Goal: Transaction & Acquisition: Purchase product/service

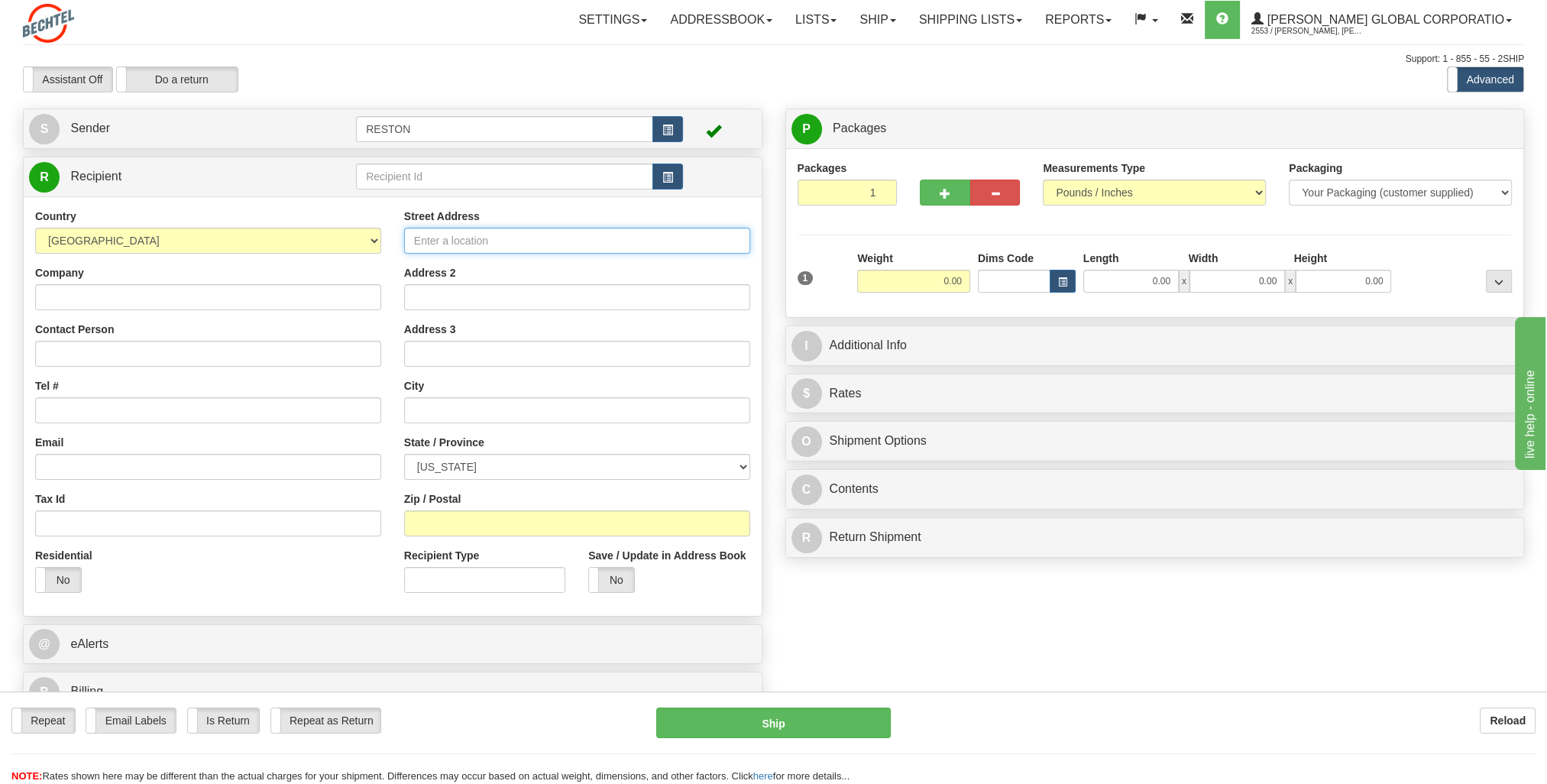
click at [605, 237] on input "Street Address" at bounding box center [577, 241] width 346 height 26
paste input "[STREET_ADDRESS][PERSON_NAME]"
type input "[STREET_ADDRESS][PERSON_NAME]"
click at [468, 411] on input "text" at bounding box center [577, 410] width 346 height 26
type input "[PERSON_NAME]"
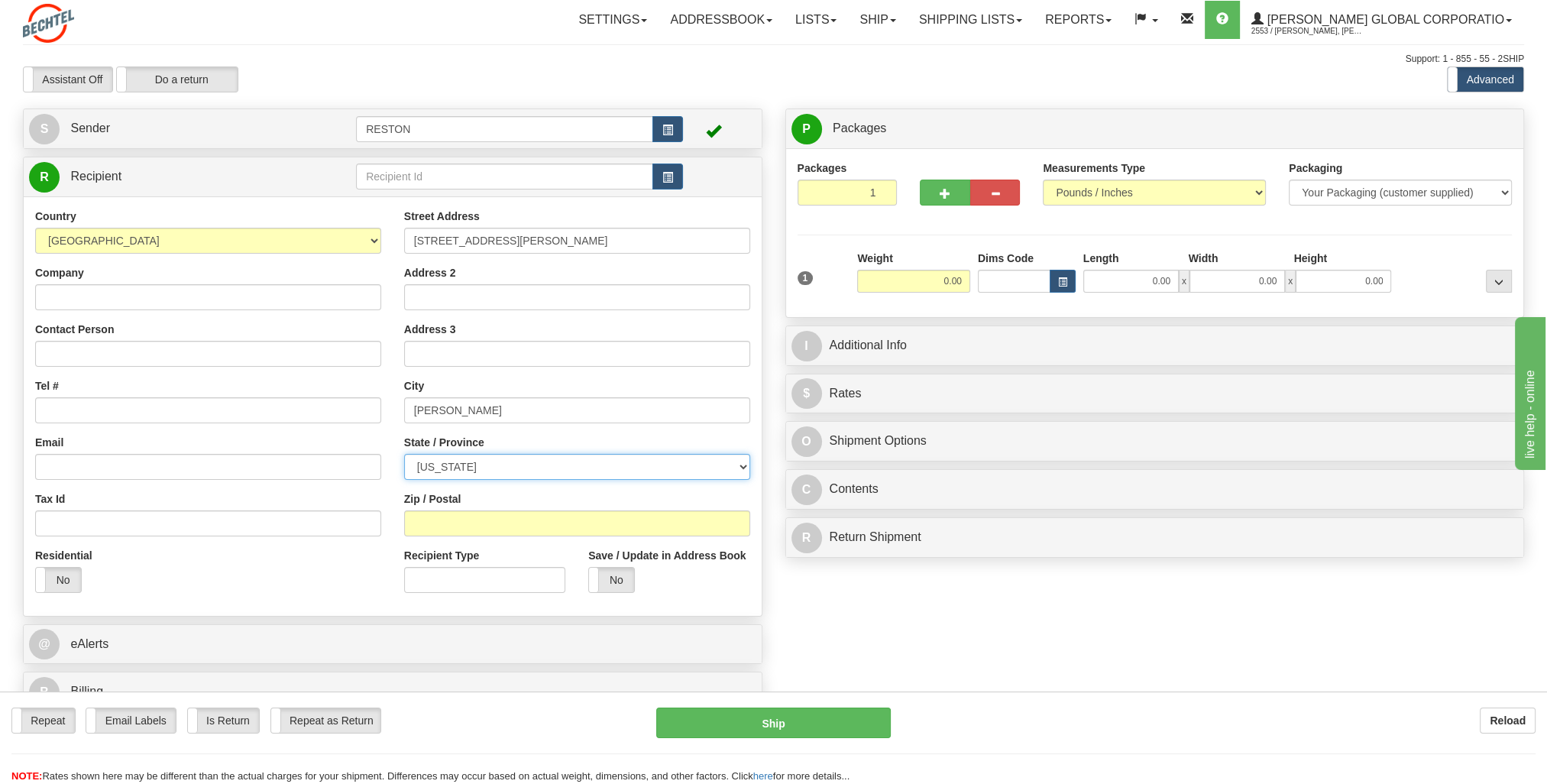
click at [484, 472] on select "[US_STATE] [US_STATE] [US_STATE] [US_STATE] Armed Forces America Armed Forces E…" at bounding box center [577, 466] width 346 height 26
select select "AZ"
click at [404, 454] on select "[US_STATE] [US_STATE] [US_STATE] [US_STATE] Armed Forces America Armed Forces E…" at bounding box center [577, 466] width 346 height 26
click at [473, 521] on input "Zip / Postal" at bounding box center [577, 523] width 346 height 26
type input "85226"
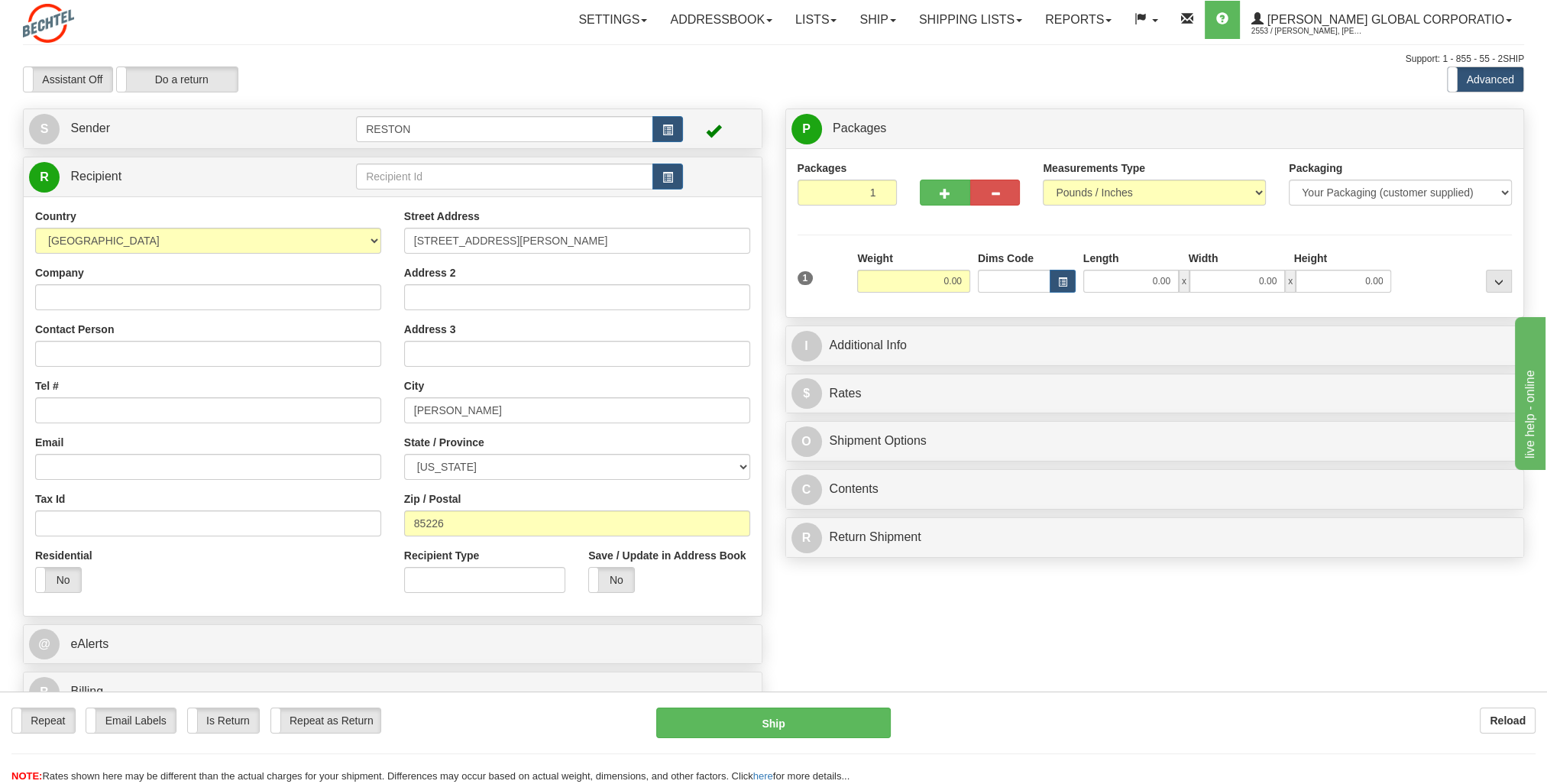
click at [815, 610] on div "Create a label for the return Create Pickup Without Label S" at bounding box center [774, 414] width 1524 height 611
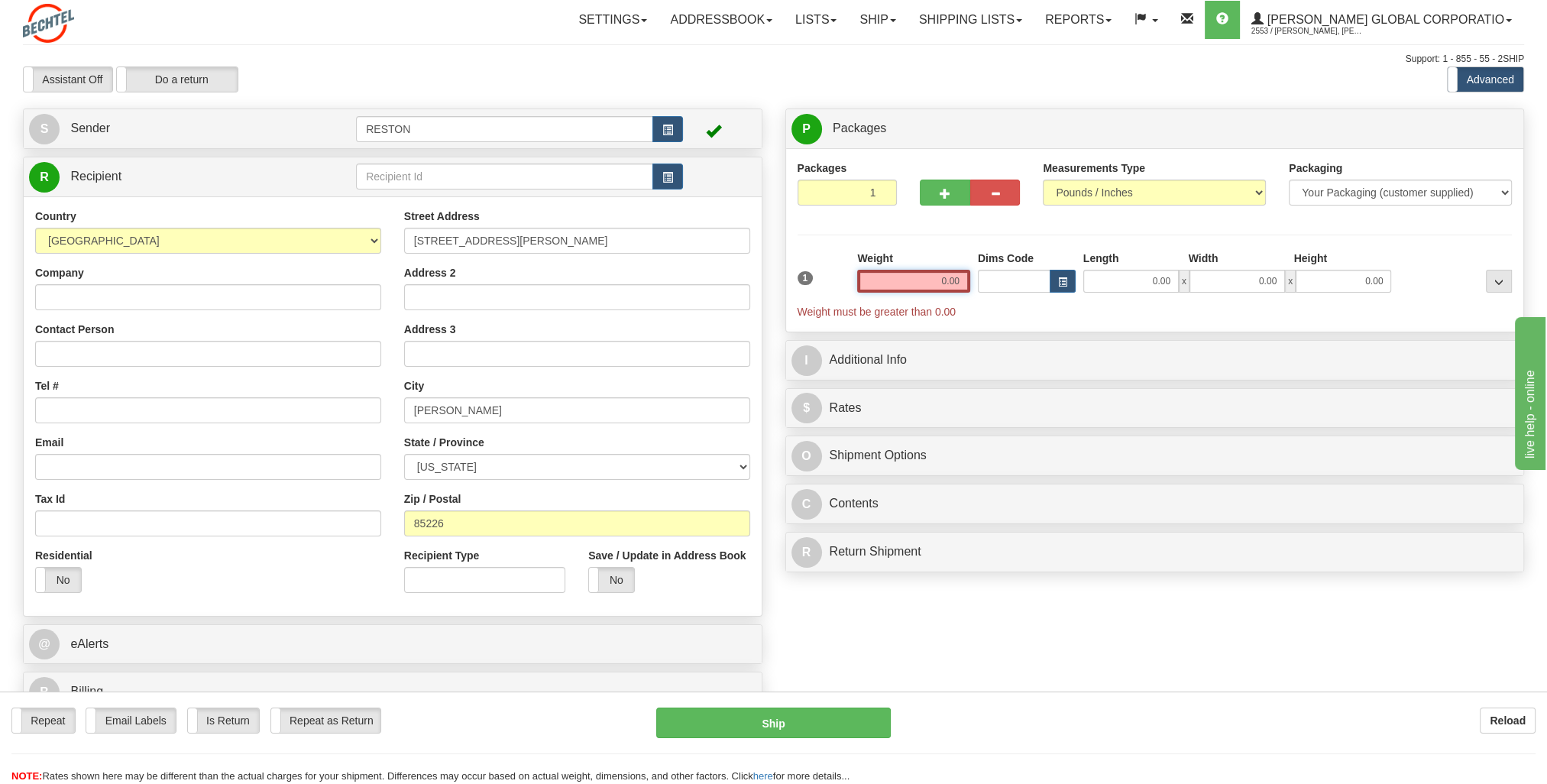
click at [932, 274] on input "0.00" at bounding box center [914, 281] width 113 height 23
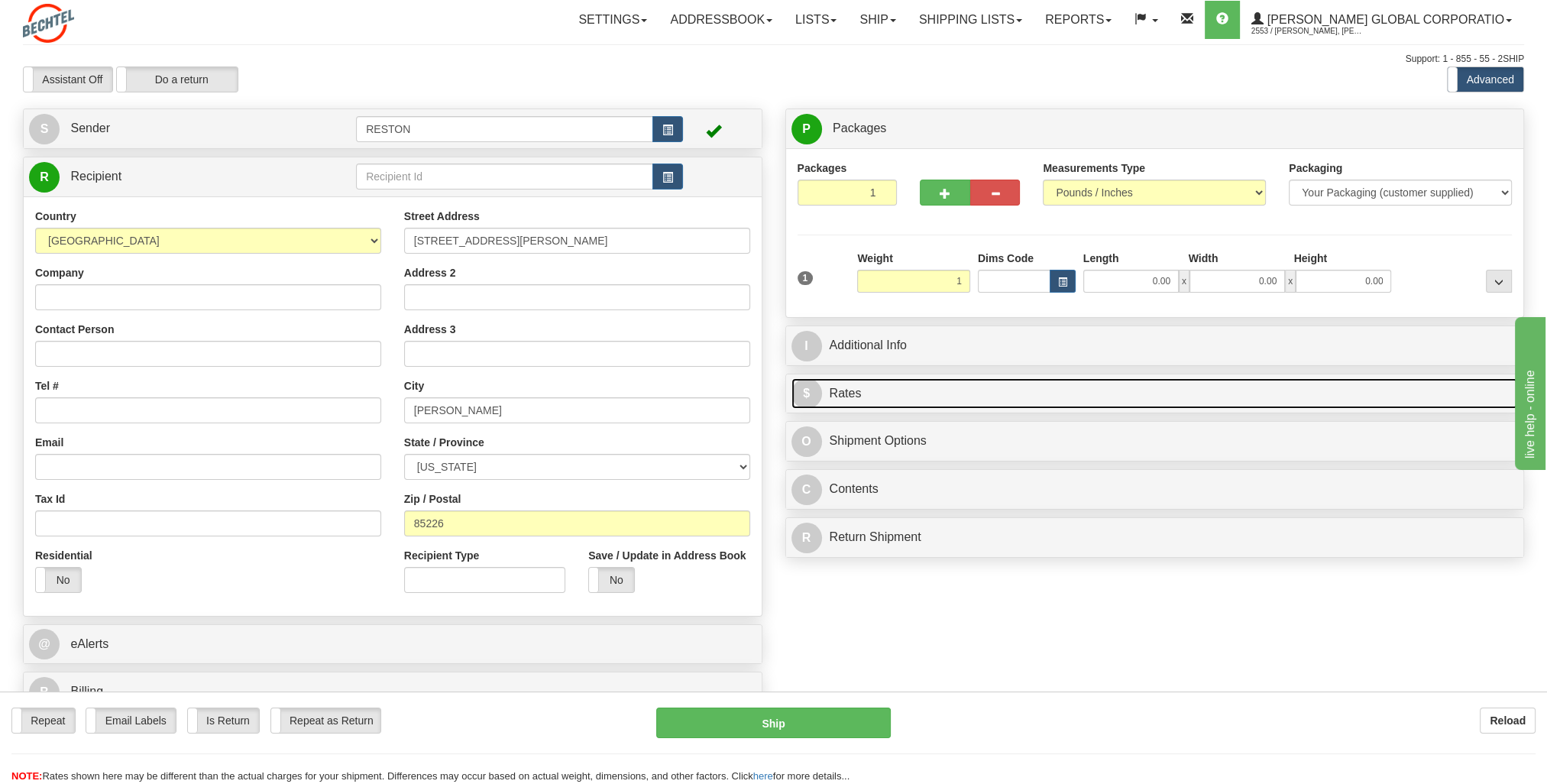
type input "1.00"
click at [958, 393] on link "$ Rates" at bounding box center [1155, 394] width 727 height 32
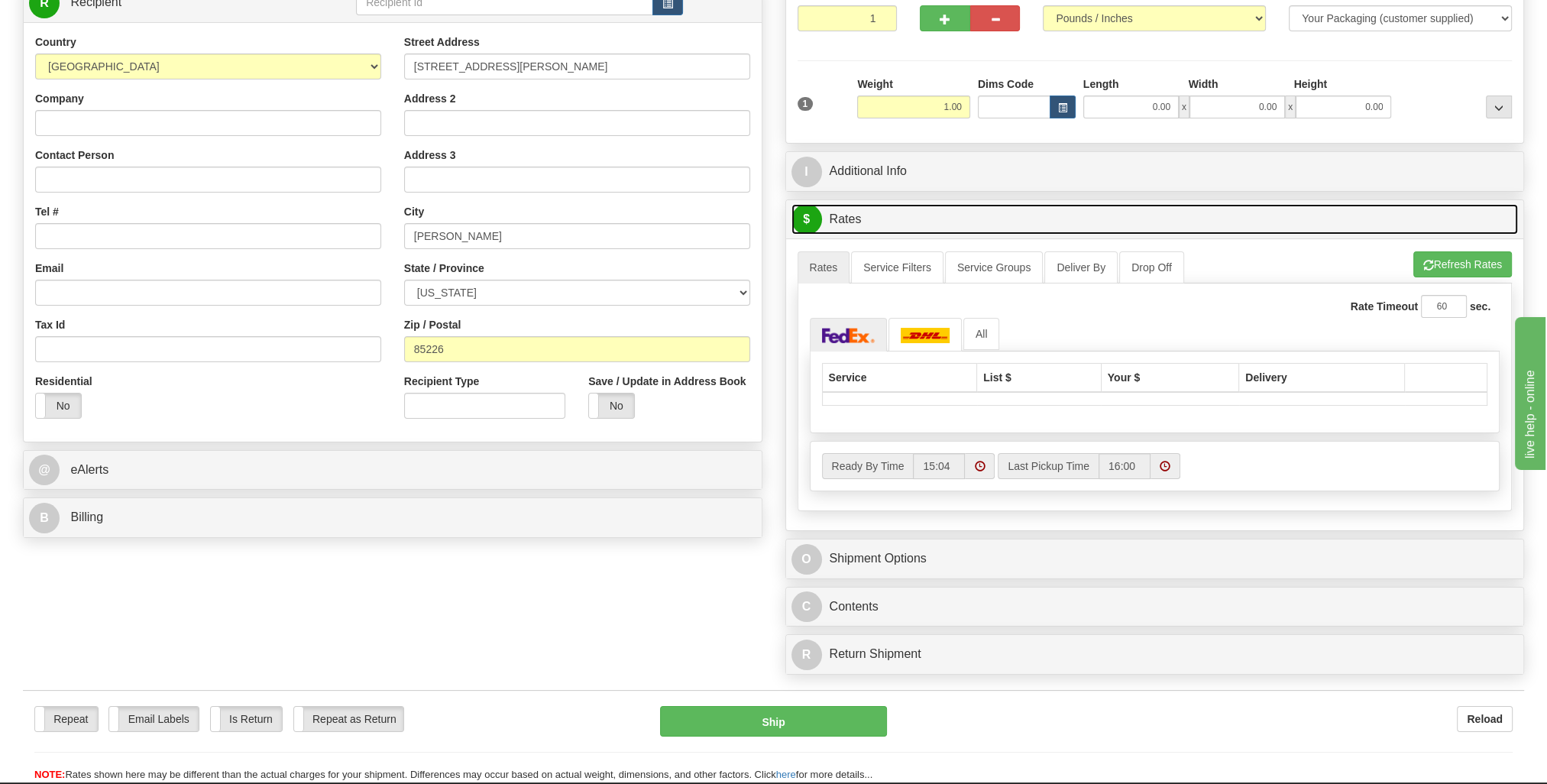
scroll to position [305, 0]
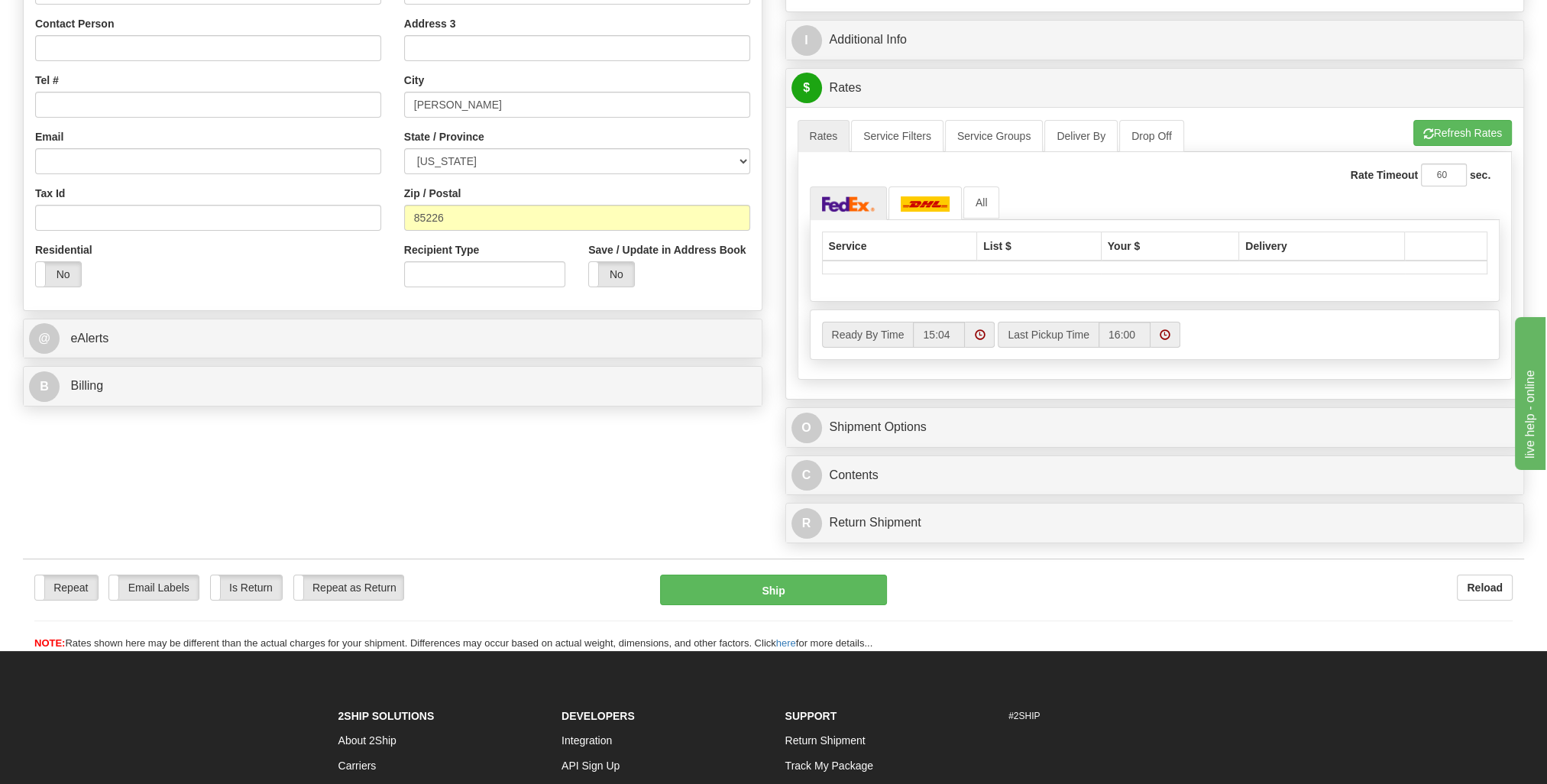
click at [530, 448] on div "Create a label for the return Create Pickup Without Label S" at bounding box center [774, 177] width 1524 height 748
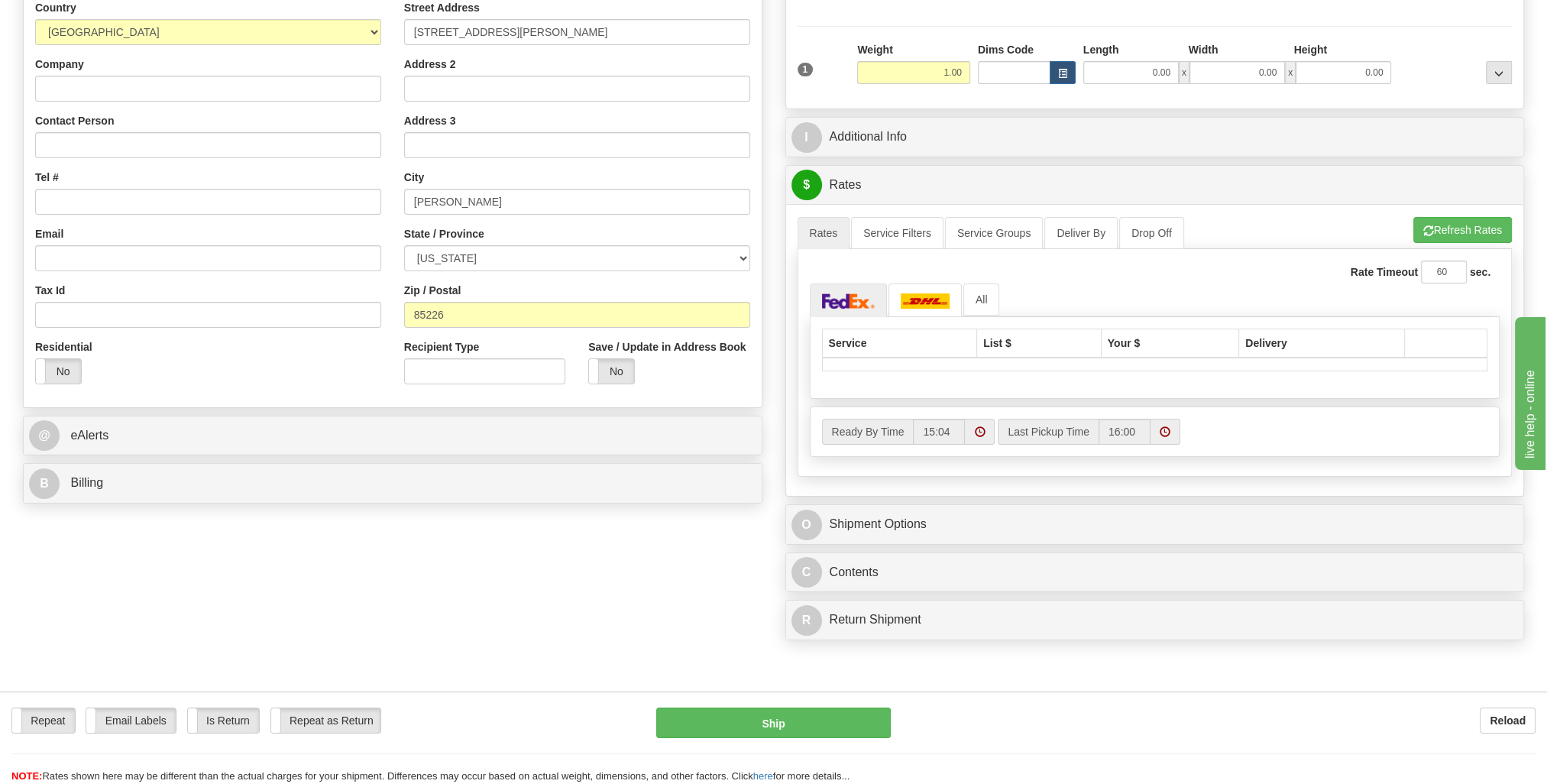
scroll to position [153, 0]
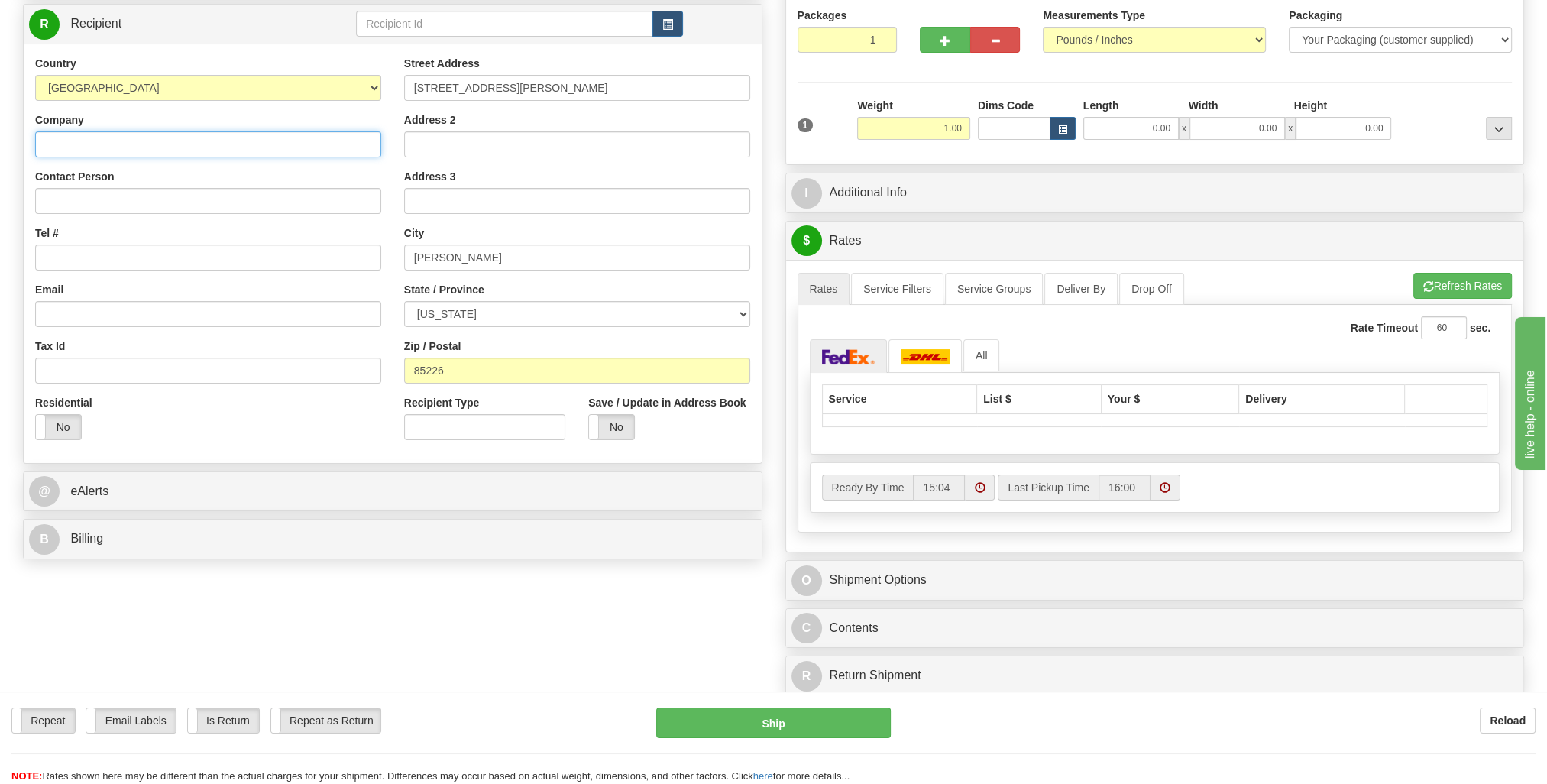
click at [255, 149] on input "Company" at bounding box center [208, 144] width 346 height 26
type input "[PERSON_NAME]"
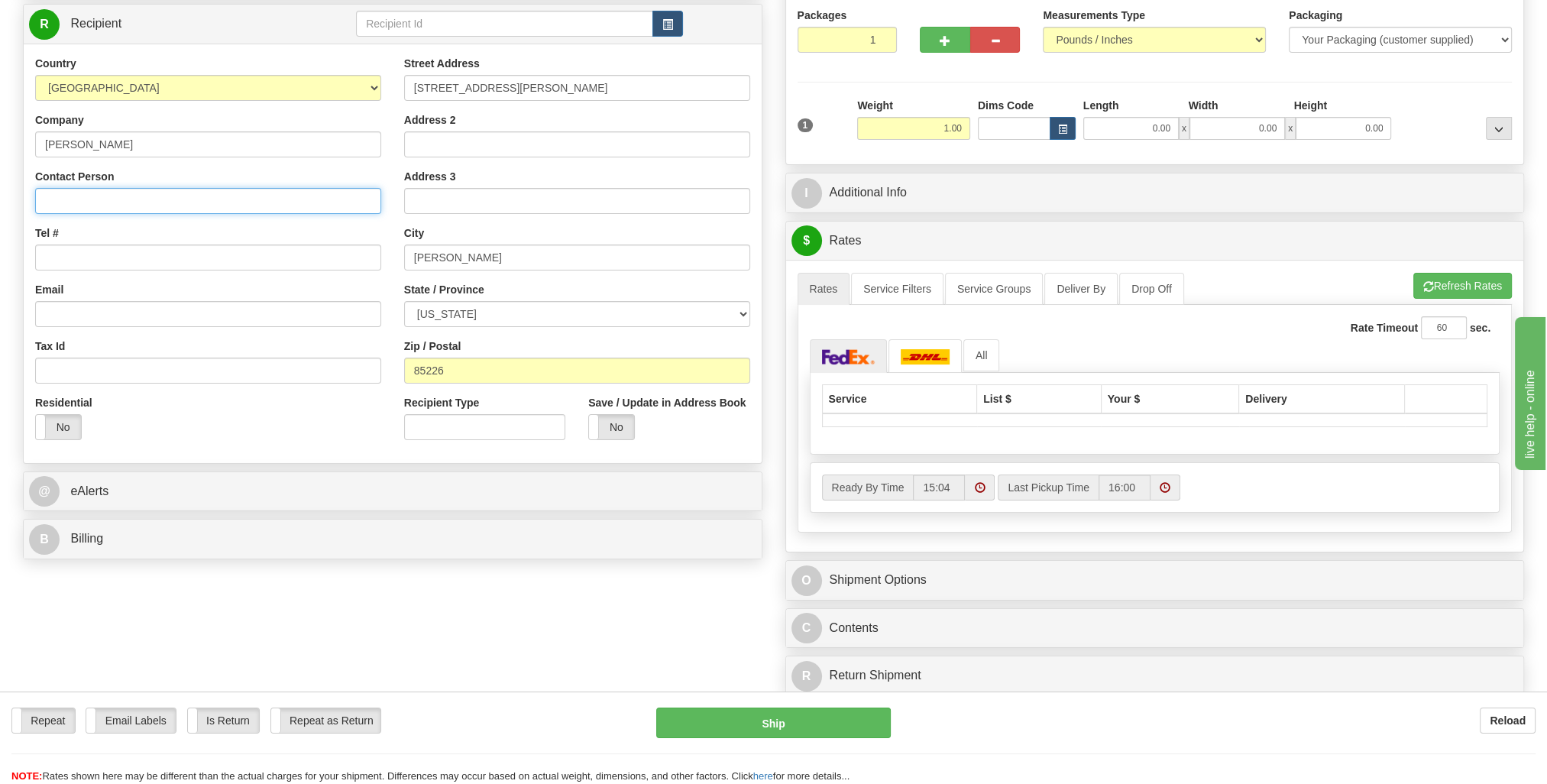
click at [249, 197] on input "Contact Person" at bounding box center [208, 200] width 346 height 26
click at [99, 243] on div "Tel #" at bounding box center [208, 248] width 346 height 45
click at [99, 258] on input "Tel #" at bounding box center [208, 257] width 346 height 26
paste input "[PHONE_NUMBER]"
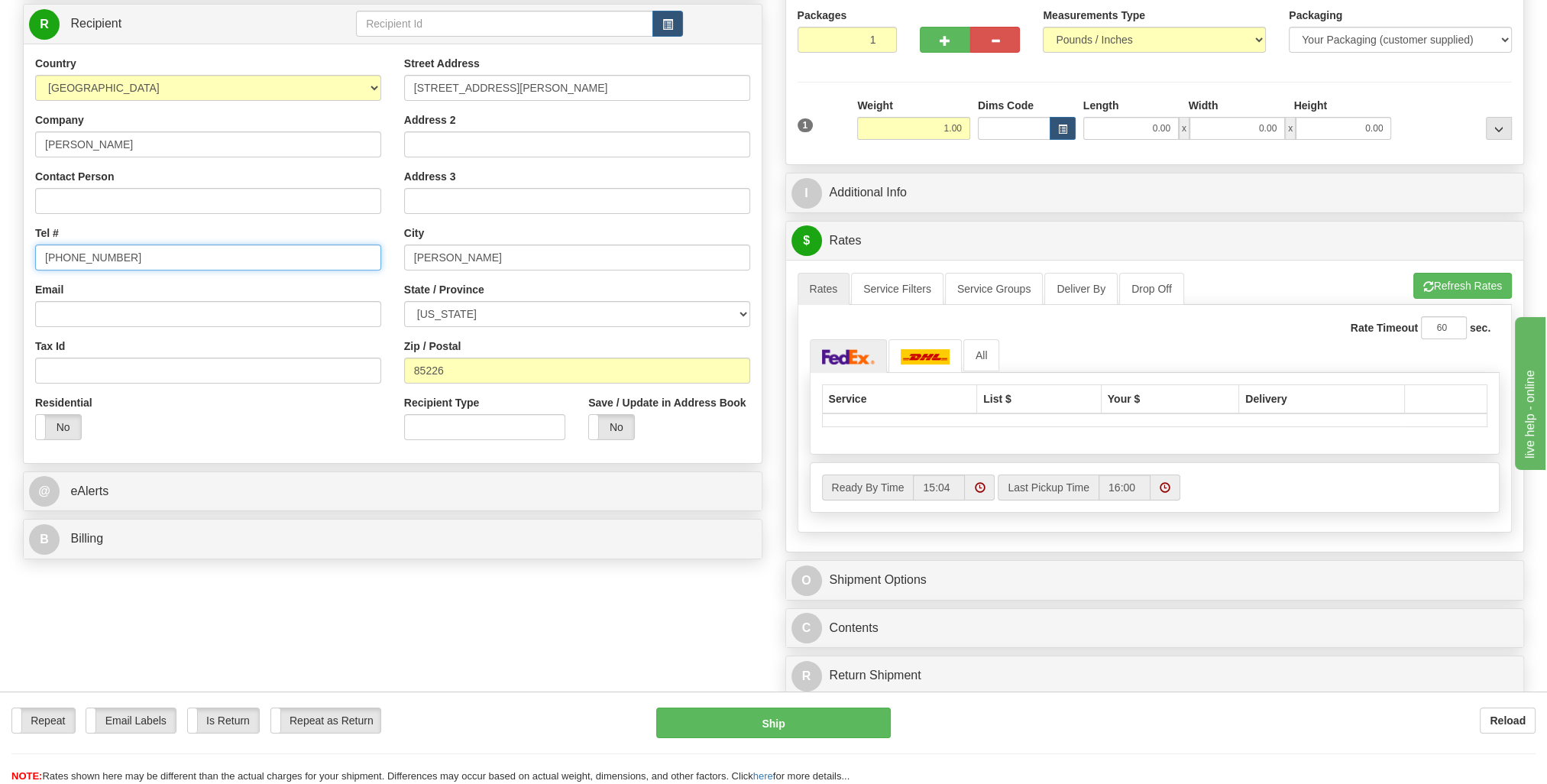
type input "[PHONE_NUMBER]"
click at [266, 376] on input "Tax Id" at bounding box center [208, 370] width 346 height 26
paste input "rlcioll1"
type input "[EMAIL_ADDRESS][PERSON_NAME][DOMAIN_NAME]"
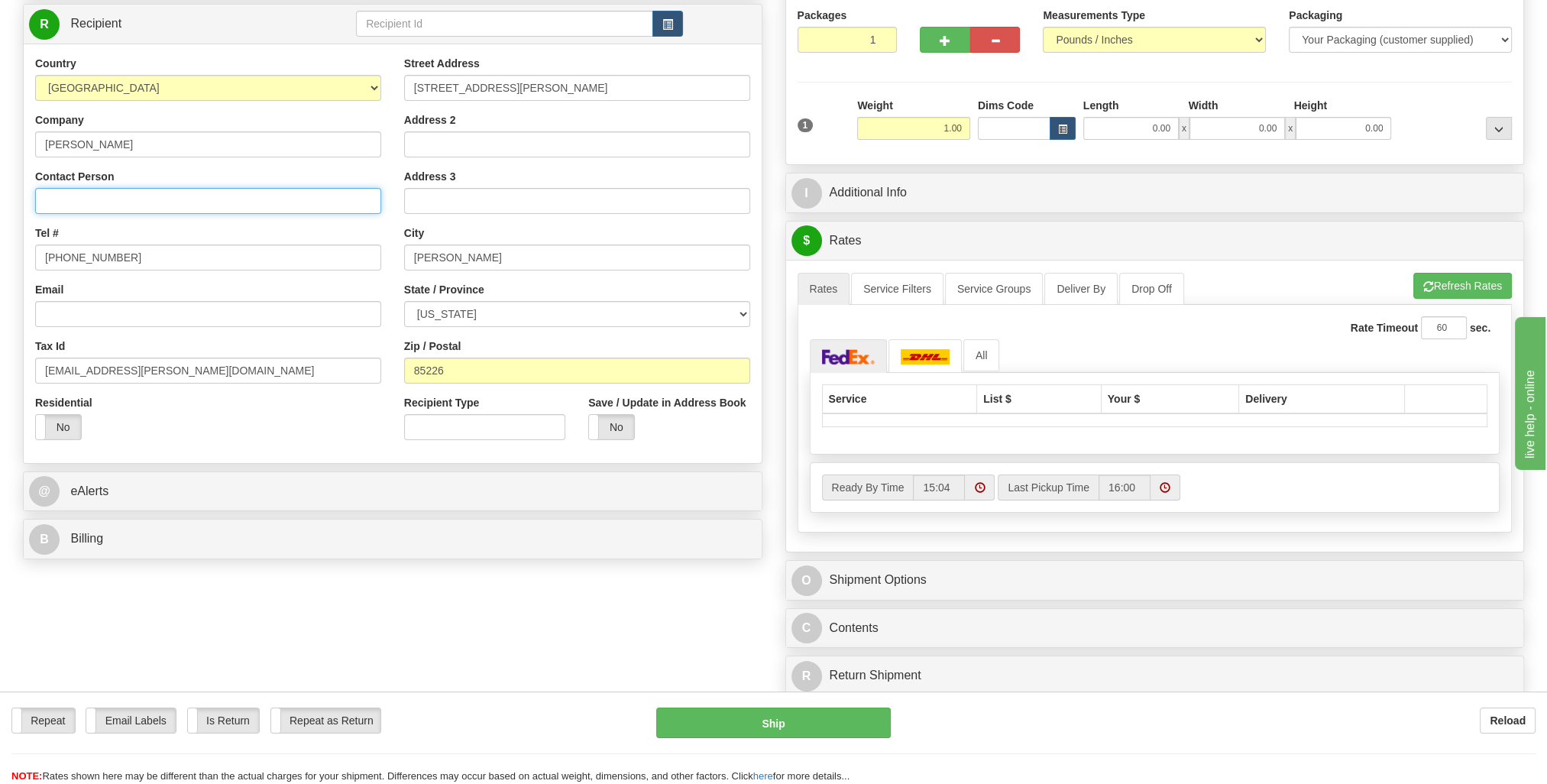
click at [170, 201] on input "Contact Person" at bounding box center [208, 200] width 346 height 26
type input "[PERSON_NAME]"
click at [263, 230] on div "Tel # [PHONE_NUMBER]" at bounding box center [208, 248] width 346 height 45
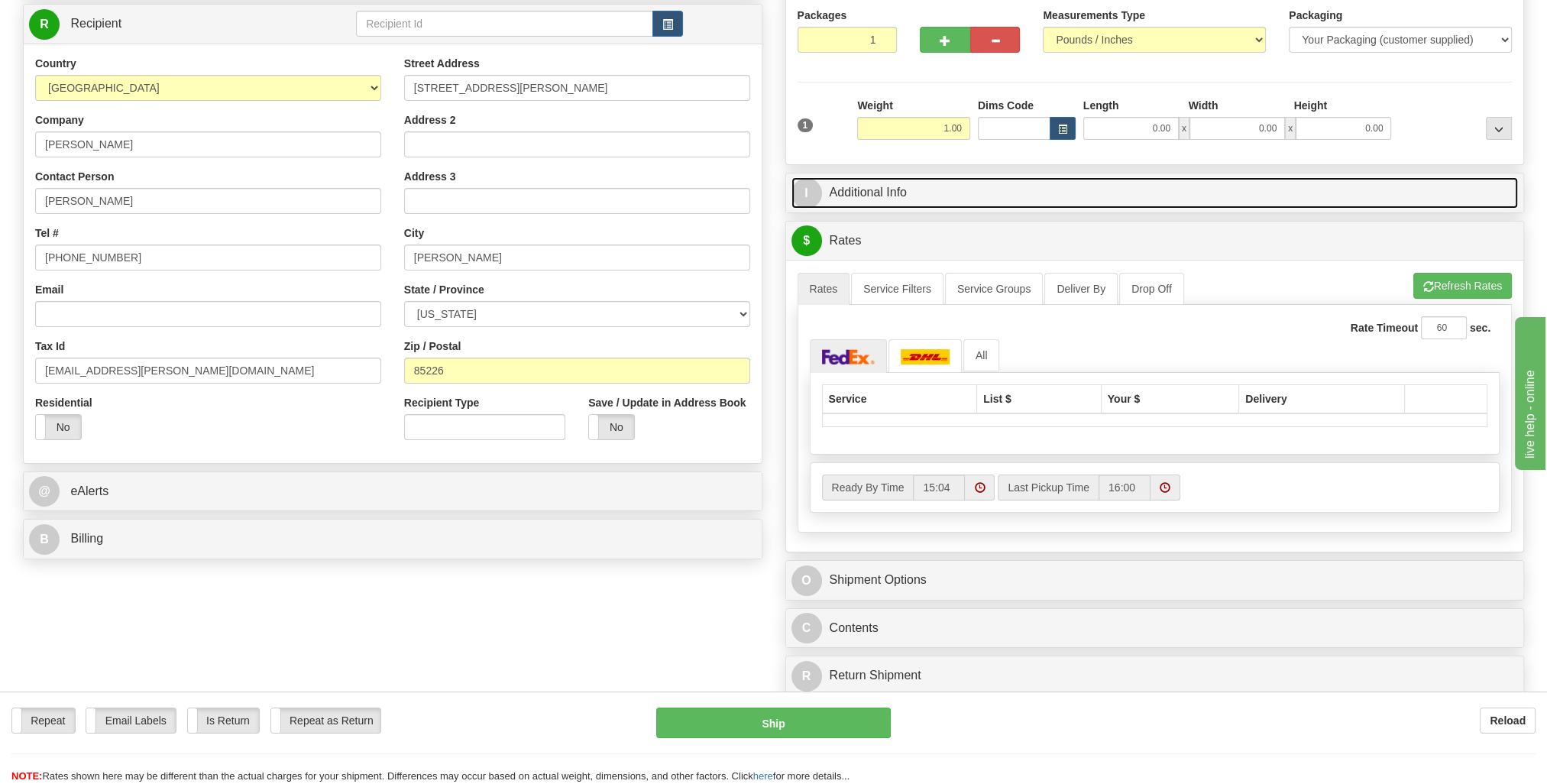
click at [1074, 207] on link "I Additional Info" at bounding box center [1155, 193] width 727 height 32
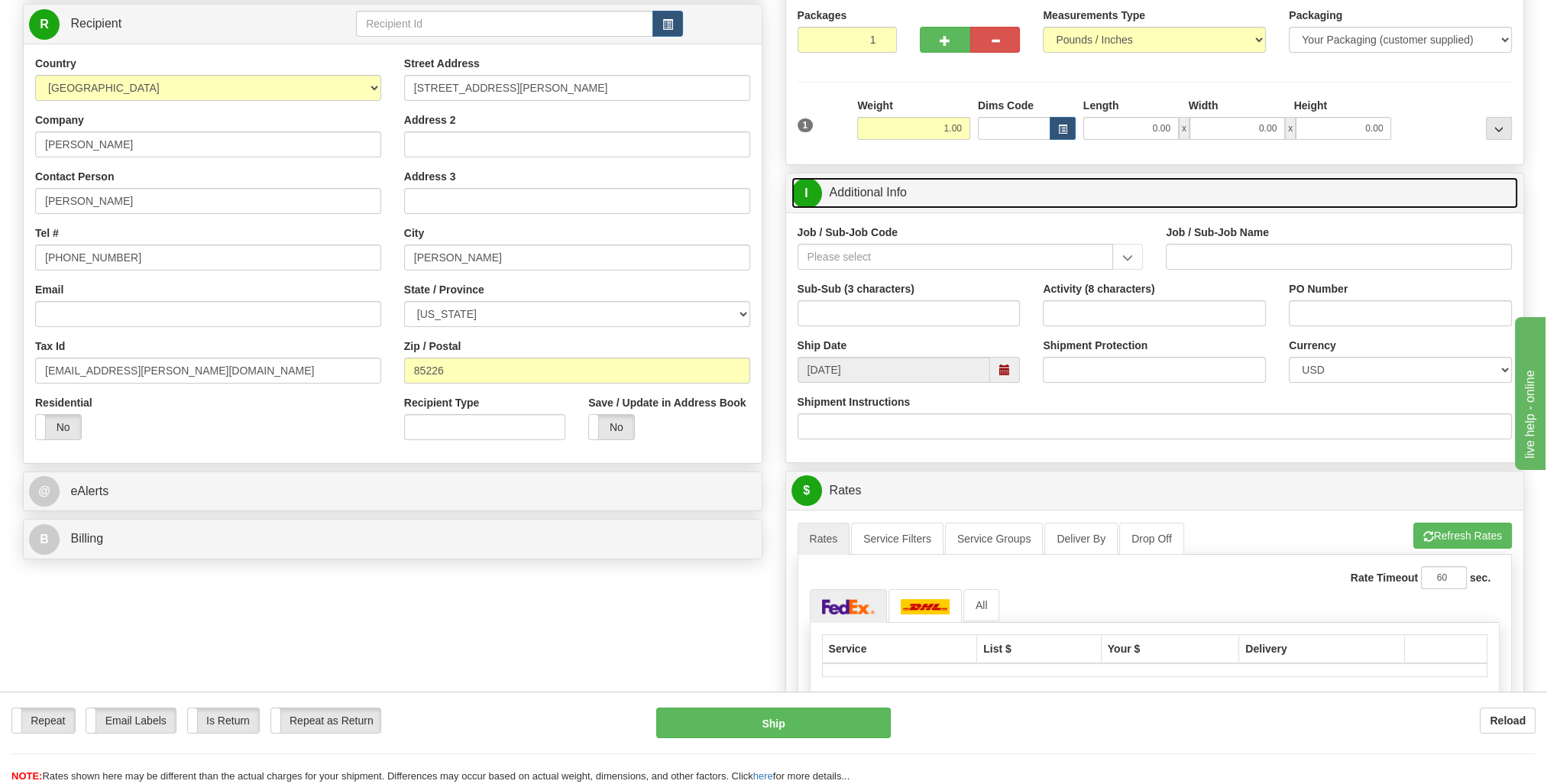
click at [1019, 364] on span at bounding box center [1005, 369] width 30 height 26
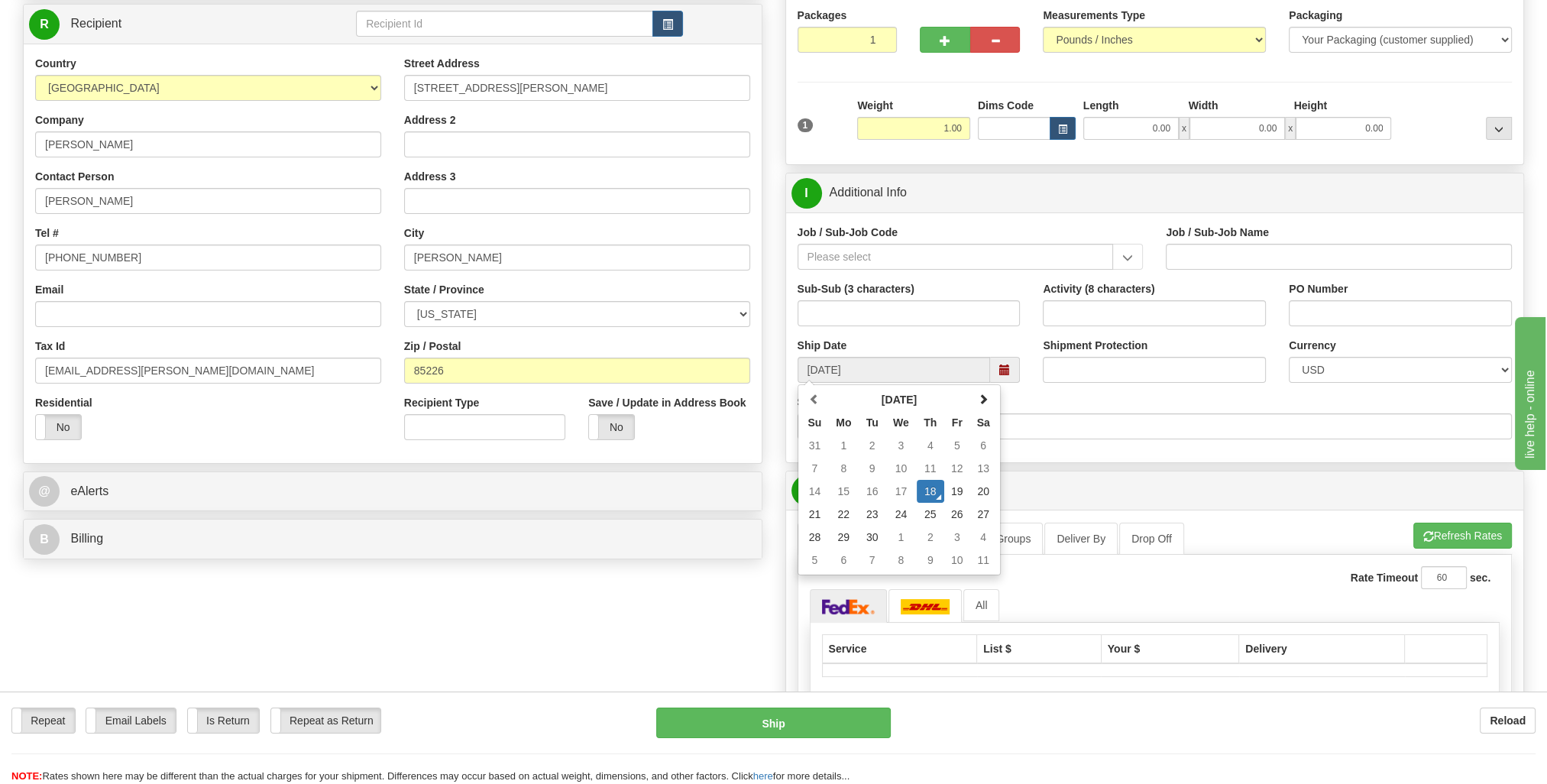
click at [1023, 210] on div "I Additional Info" at bounding box center [1156, 192] width 738 height 39
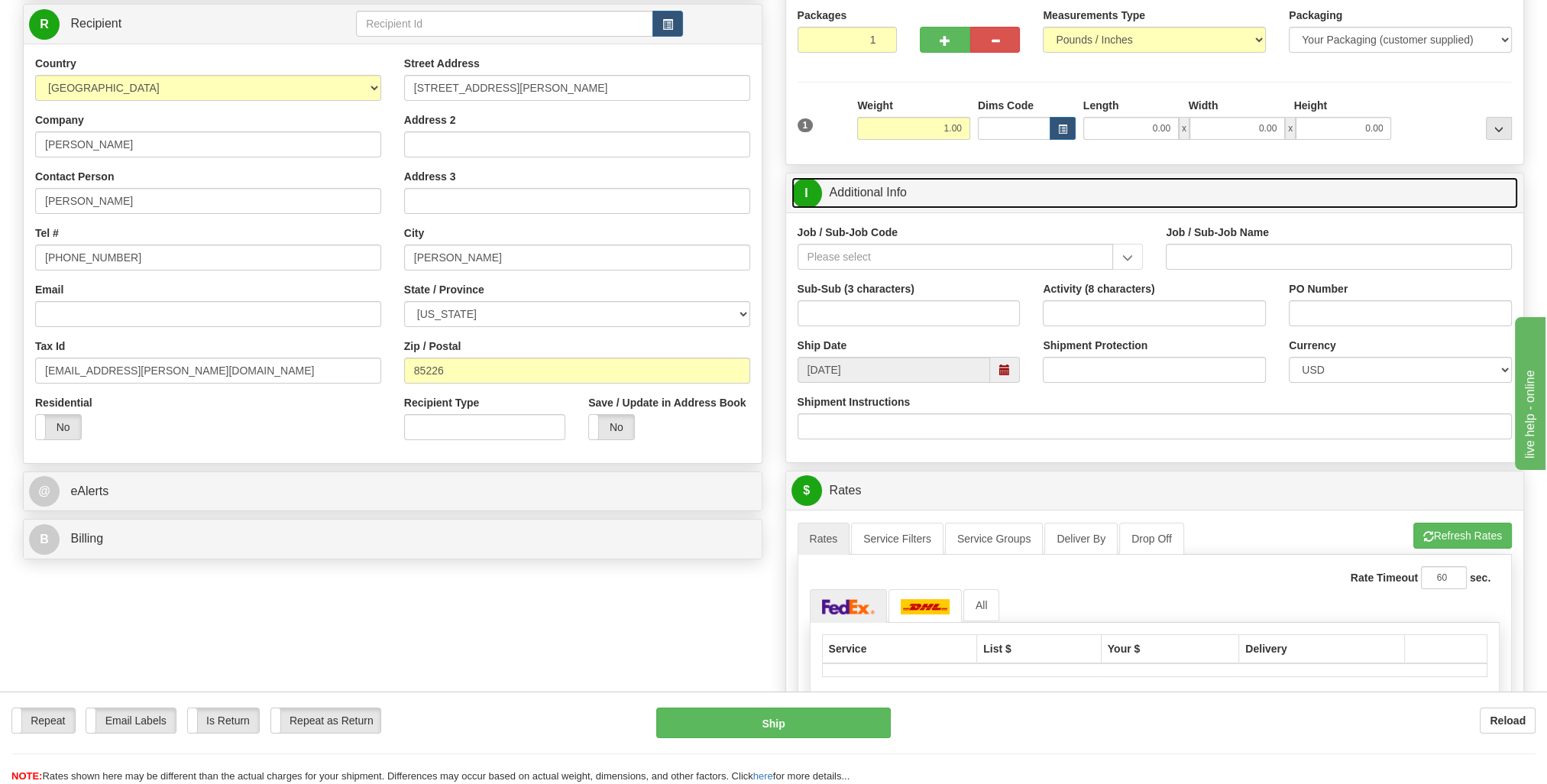
click at [1007, 189] on link "I Additional Info" at bounding box center [1155, 193] width 727 height 32
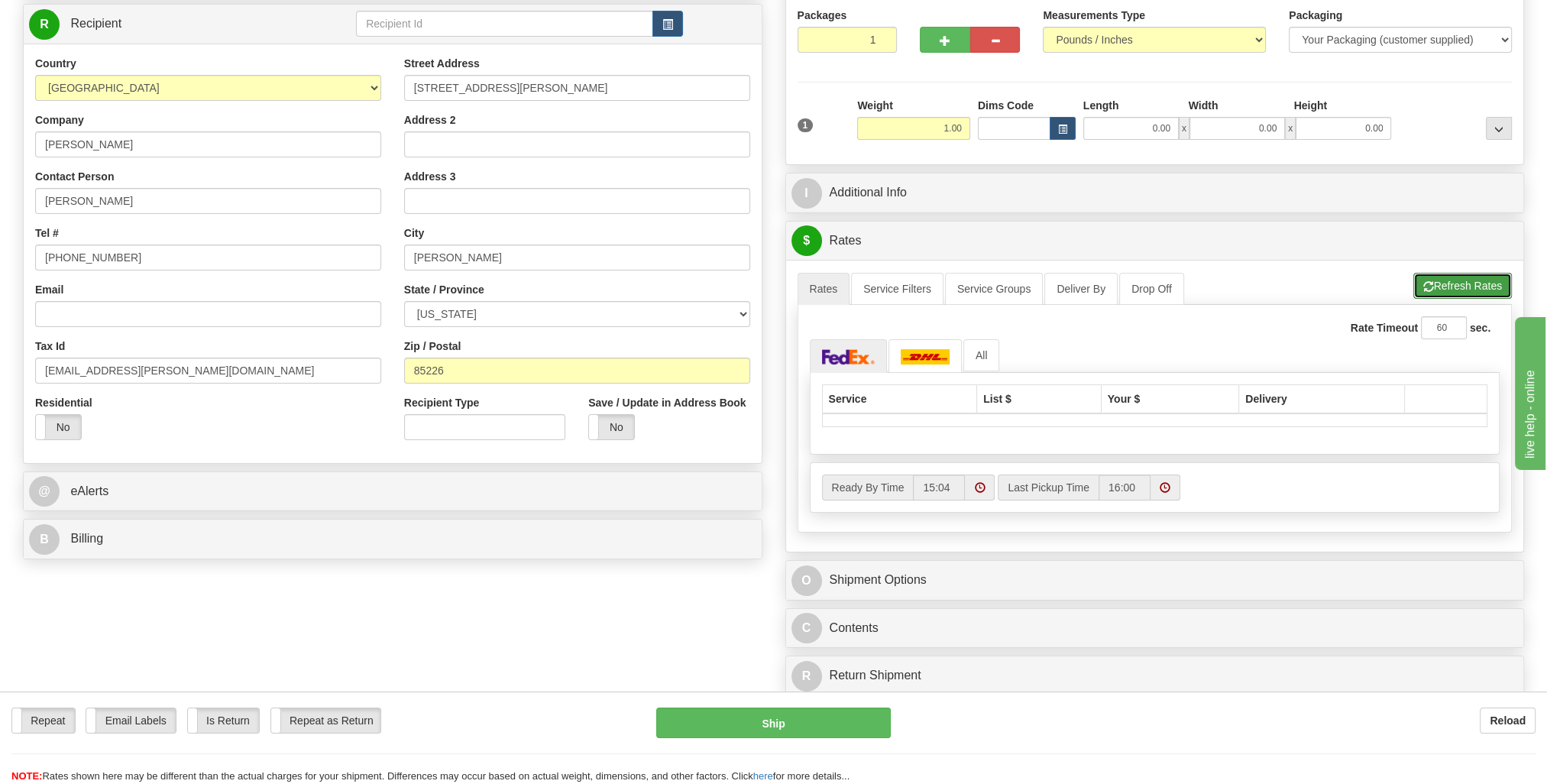
click at [1492, 284] on button "Refresh Rates" at bounding box center [1463, 286] width 99 height 26
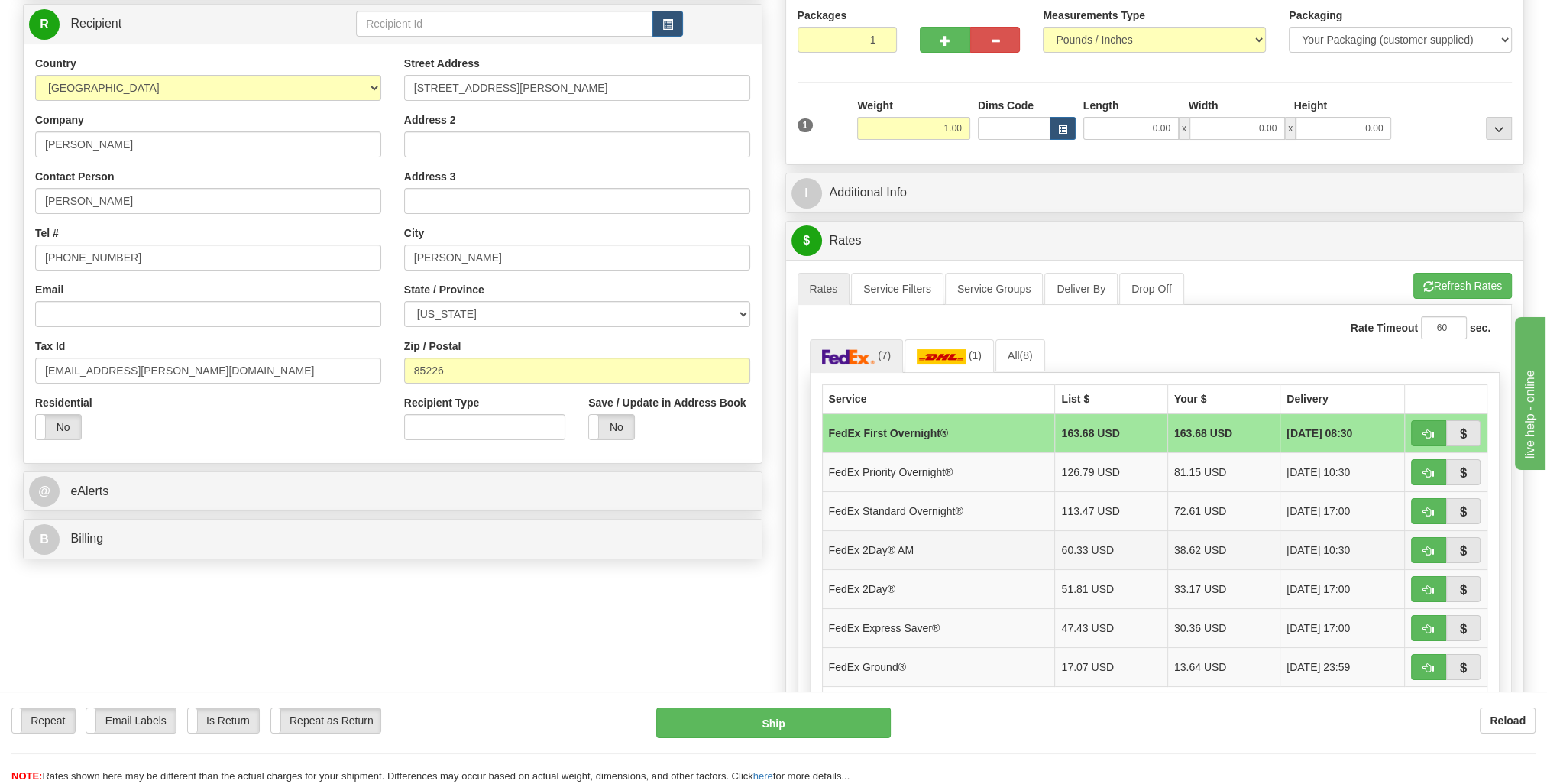
scroll to position [230, 0]
